Goal: Unclear

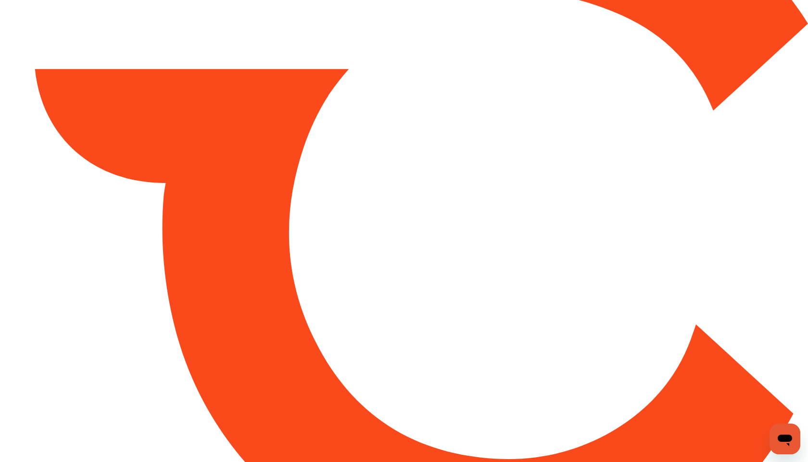
type input "*****"
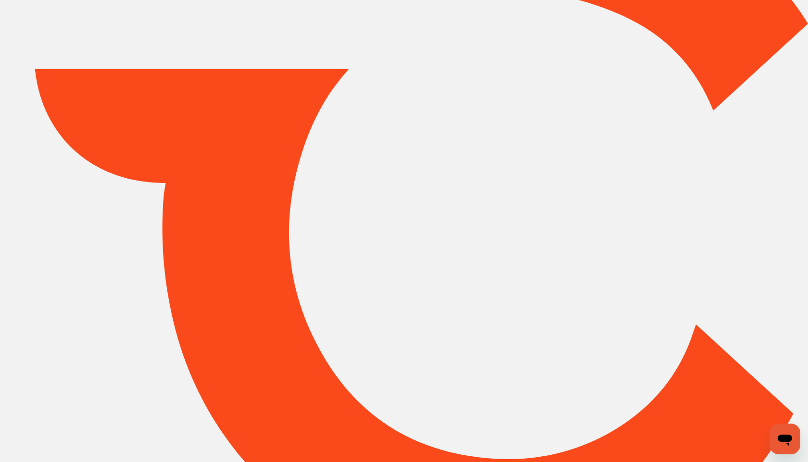
scroll to position [166, 0]
